Goal: Task Accomplishment & Management: Use online tool/utility

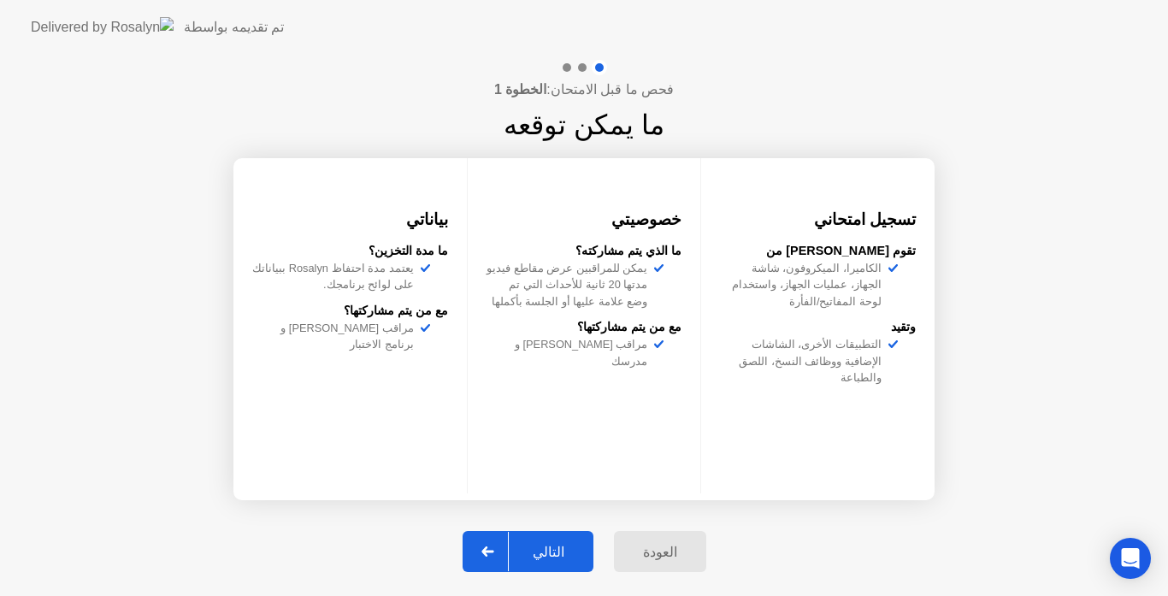
click at [542, 563] on button "التالي" at bounding box center [528, 551] width 131 height 41
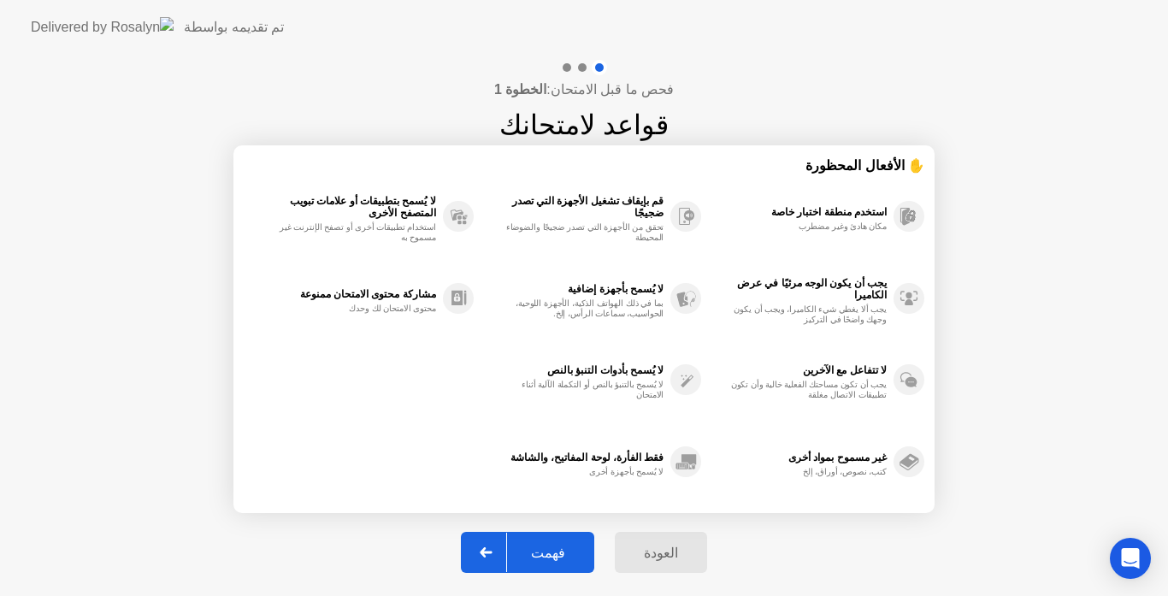
click at [545, 557] on div "فهمت" at bounding box center [548, 553] width 82 height 16
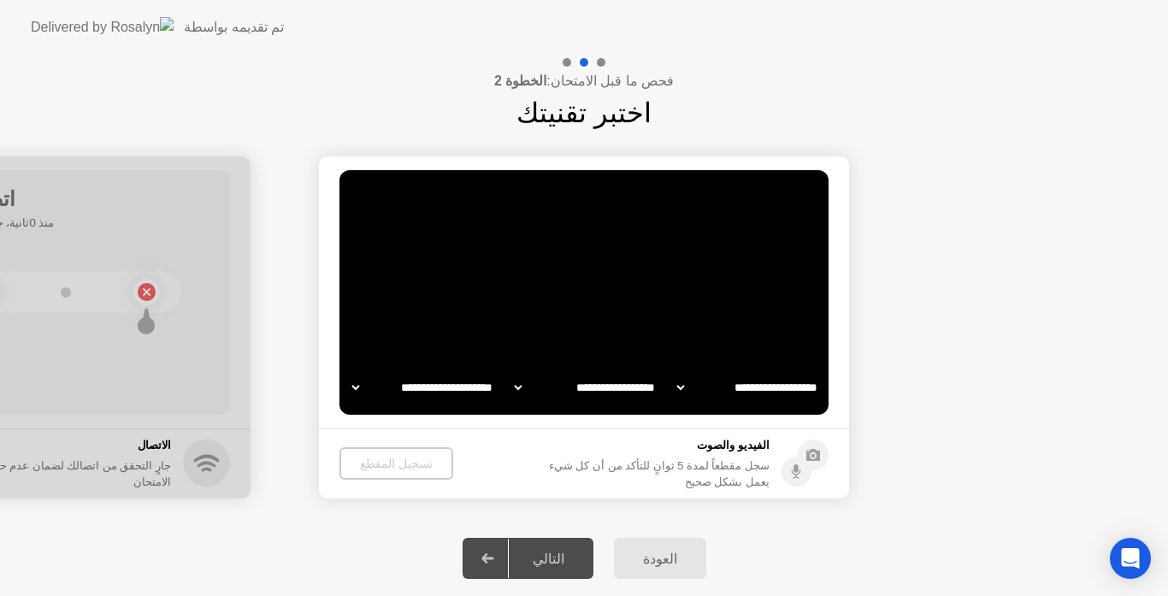
select select "**********"
select select "*******"
click at [390, 462] on div "تسجيل المقطع" at bounding box center [395, 464] width 100 height 14
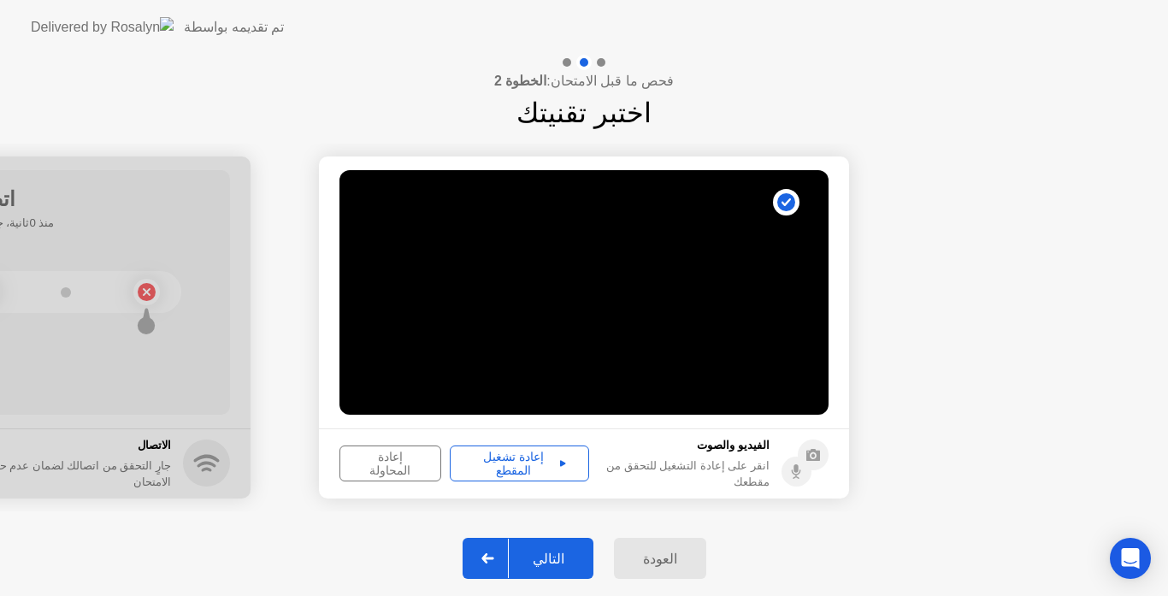
click at [520, 457] on div "إعادة تشغيل المقطع" at bounding box center [519, 463] width 127 height 27
click at [553, 554] on div "التالي" at bounding box center [549, 559] width 80 height 16
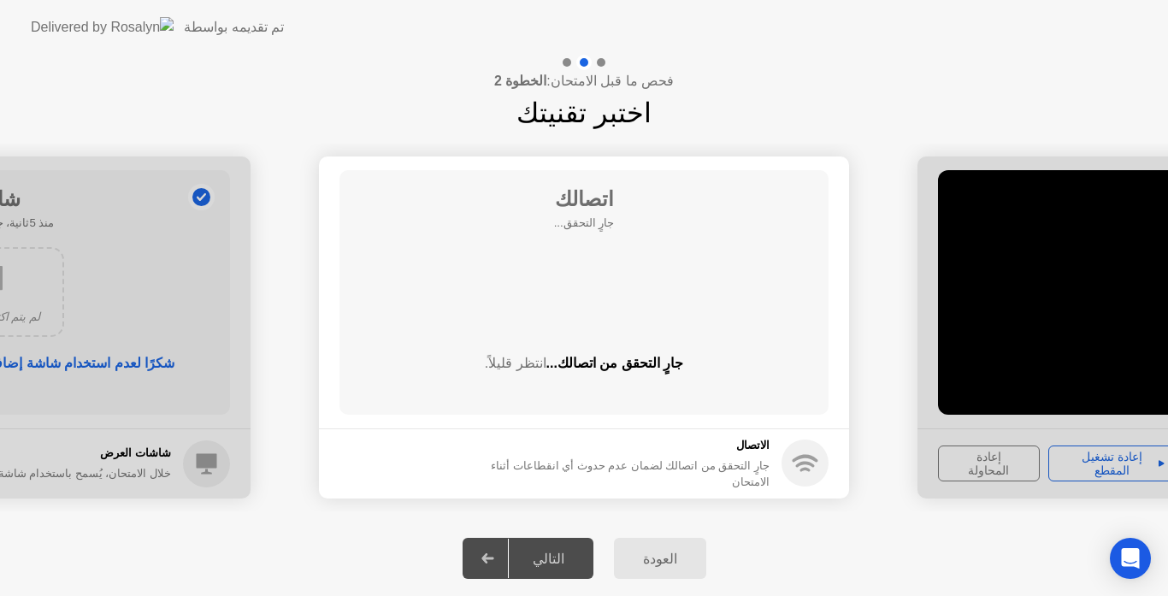
click at [757, 68] on div "فحص ما قبل الامتحان: الخطوة 2 اختبر تقنيتك" at bounding box center [584, 94] width 1168 height 79
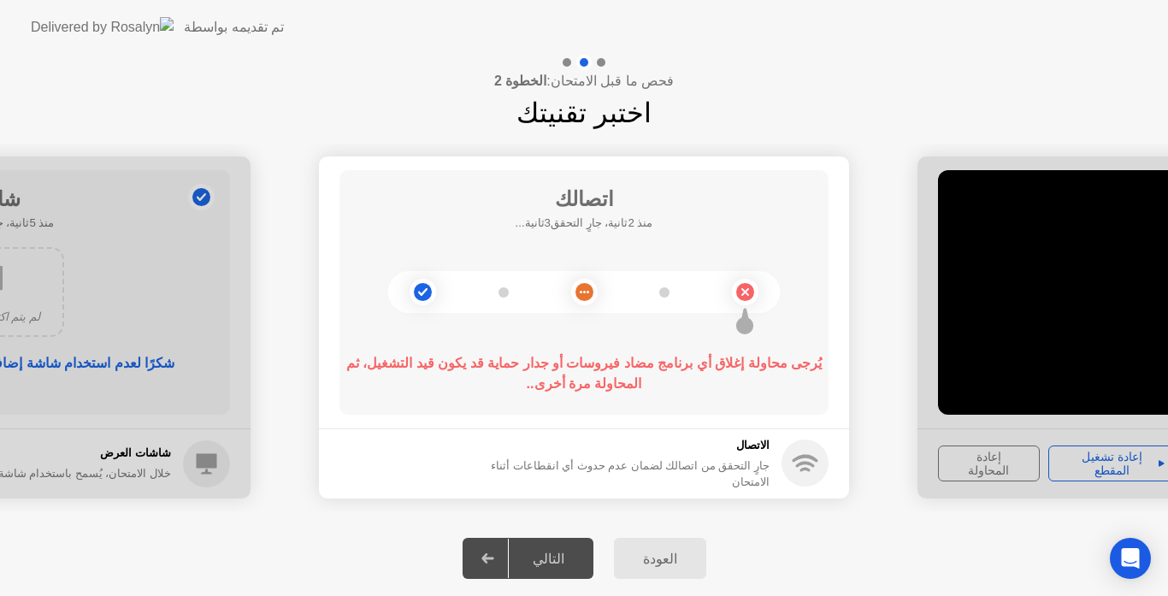
click at [507, 294] on div at bounding box center [504, 292] width 10 height 10
click at [587, 293] on circle at bounding box center [584, 292] width 18 height 18
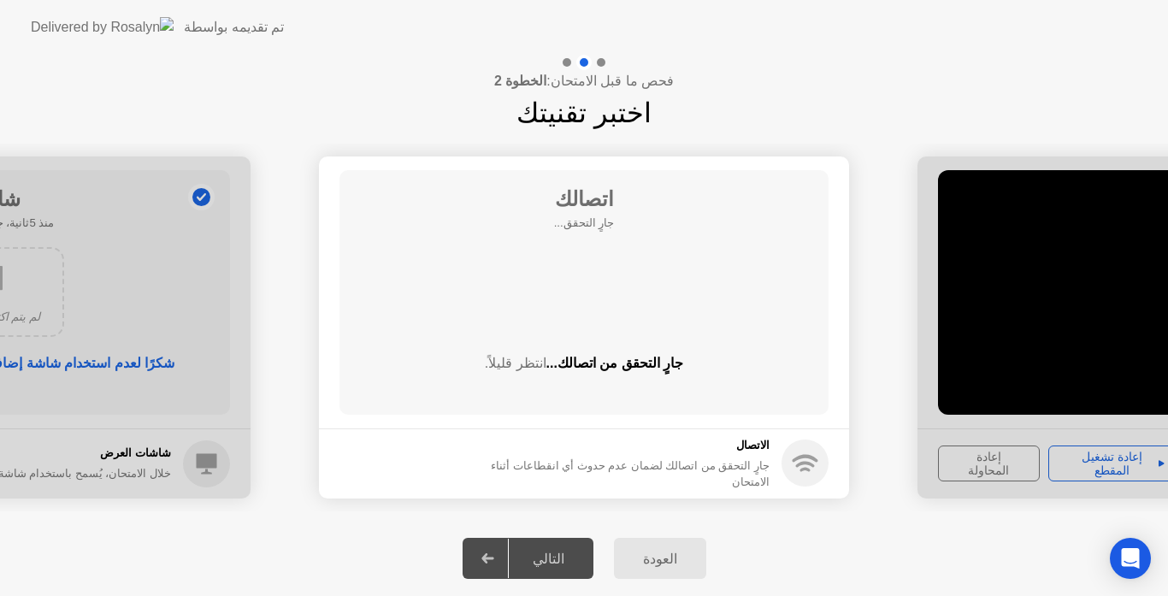
click at [498, 550] on div at bounding box center [488, 558] width 41 height 39
click at [327, 83] on div "فحص ما قبل الامتحان: الخطوة 2 اختبر تقنيتك" at bounding box center [584, 94] width 1168 height 79
